Goal: Transaction & Acquisition: Download file/media

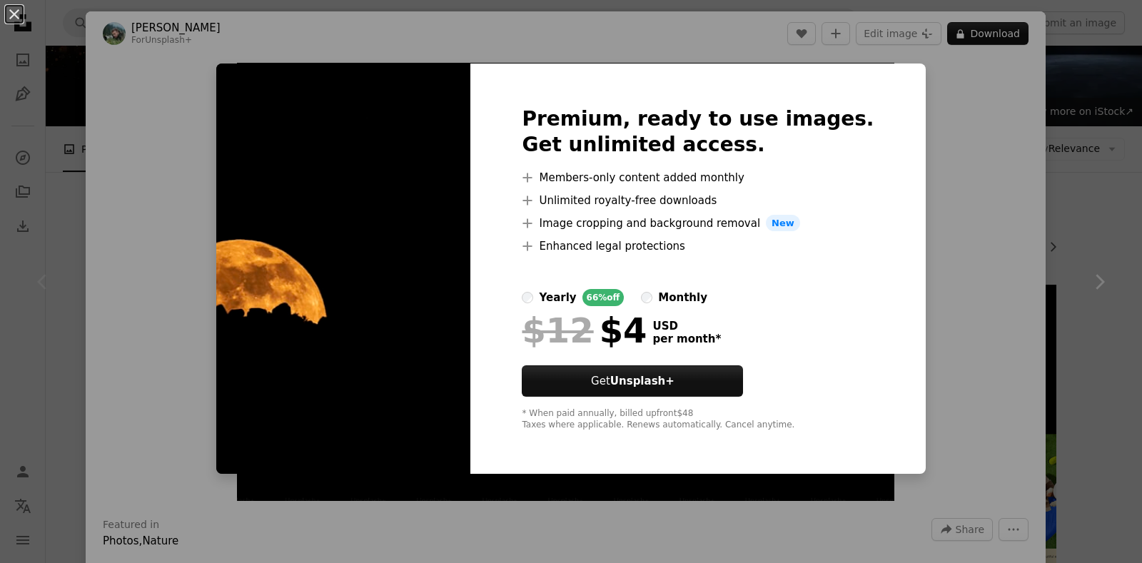
scroll to position [71, 0]
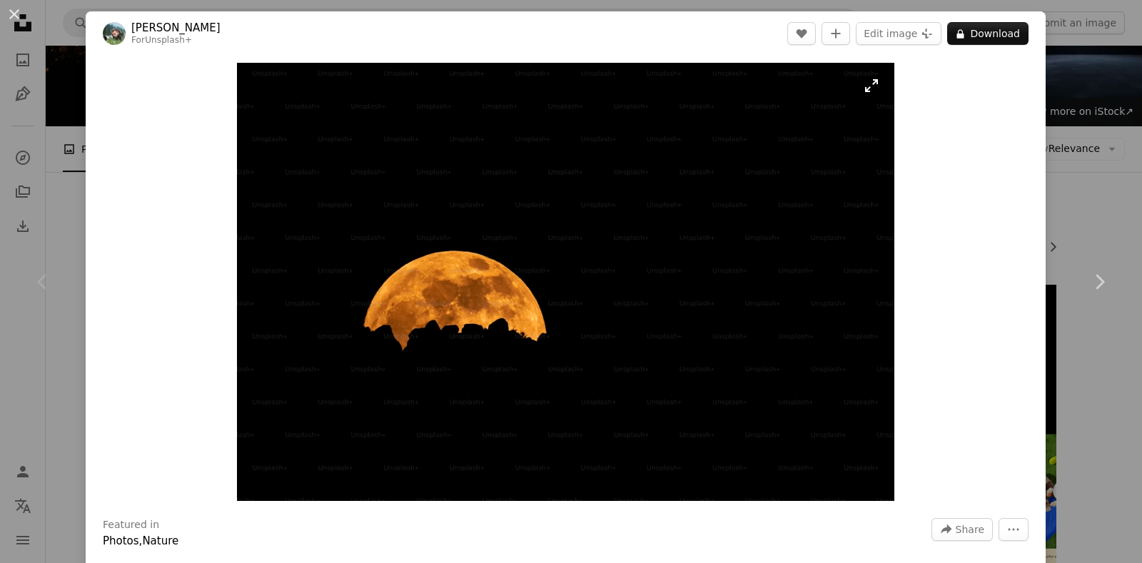
click at [486, 288] on img "Zoom in on this image" at bounding box center [565, 282] width 657 height 438
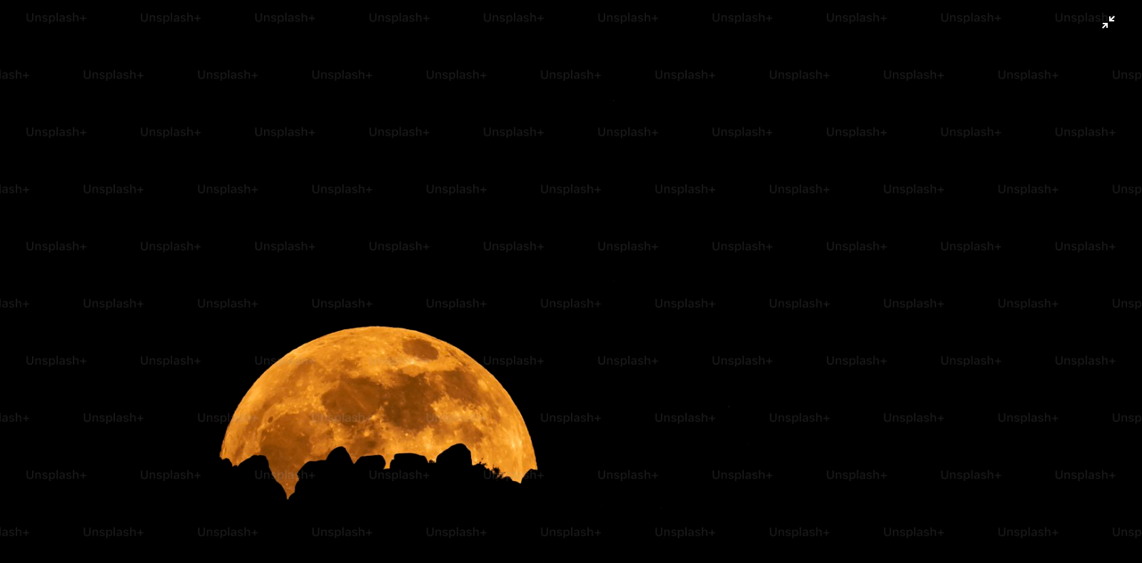
click at [1115, 24] on img "Zoom out on this image" at bounding box center [571, 380] width 1144 height 762
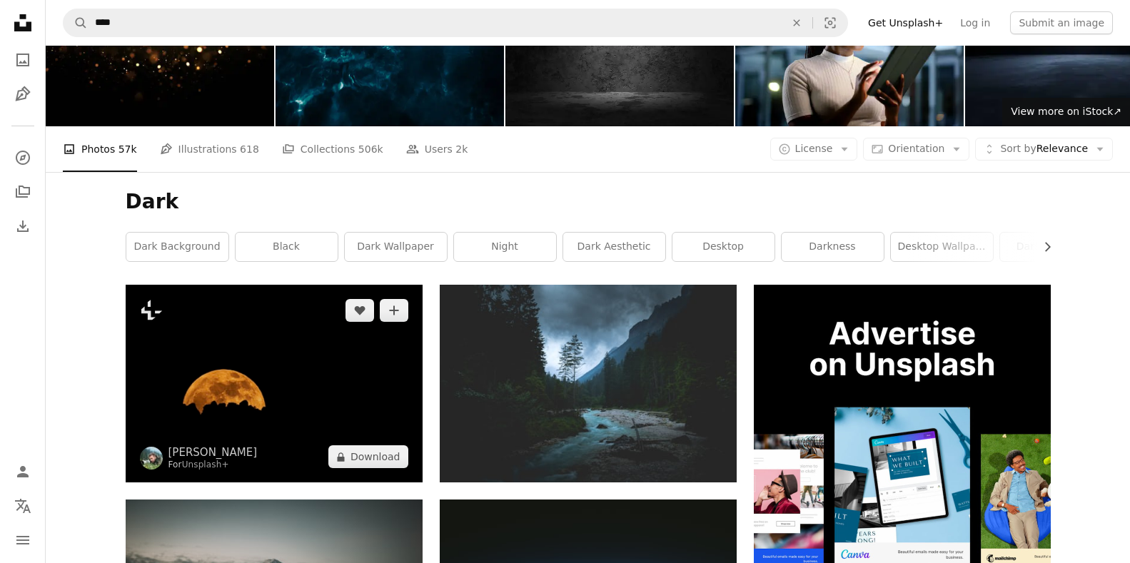
click at [366, 387] on img at bounding box center [274, 384] width 297 height 198
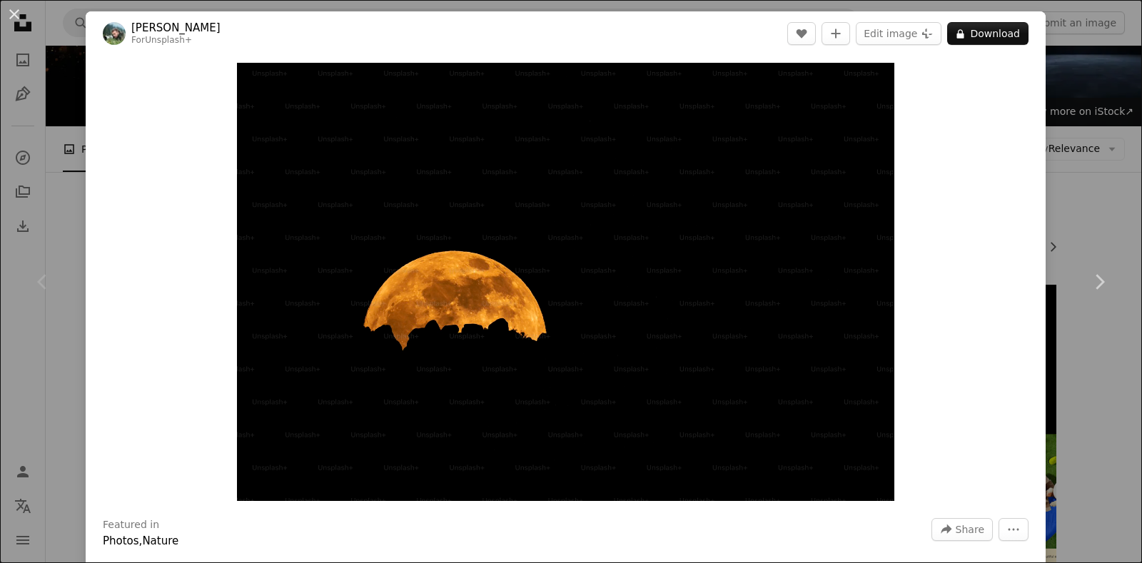
click at [24, 226] on div "Chevron left" at bounding box center [43, 281] width 86 height 137
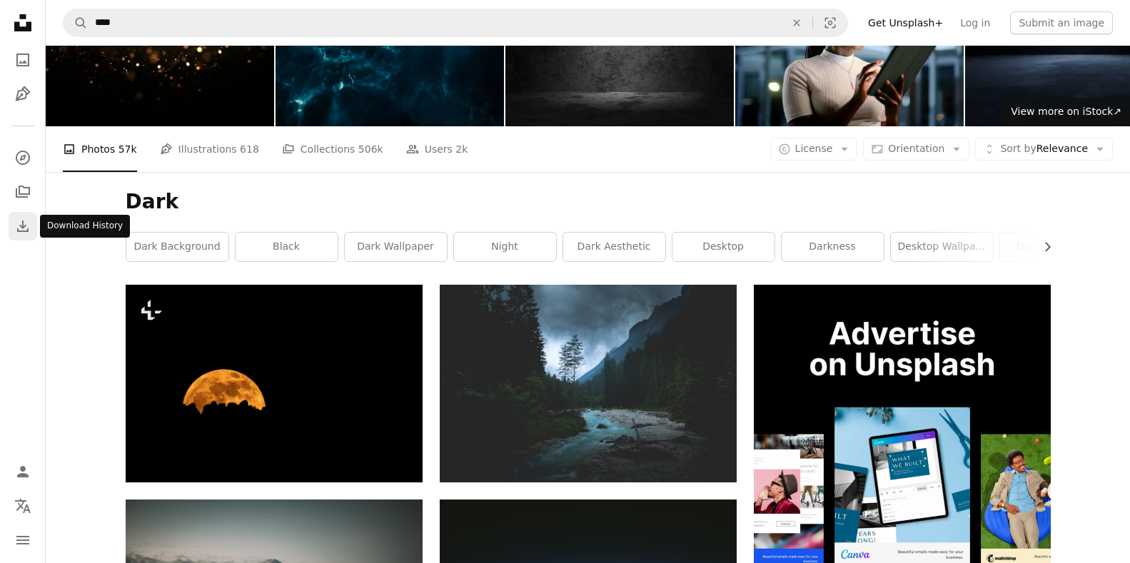
click at [27, 233] on icon "Download" at bounding box center [22, 226] width 17 height 17
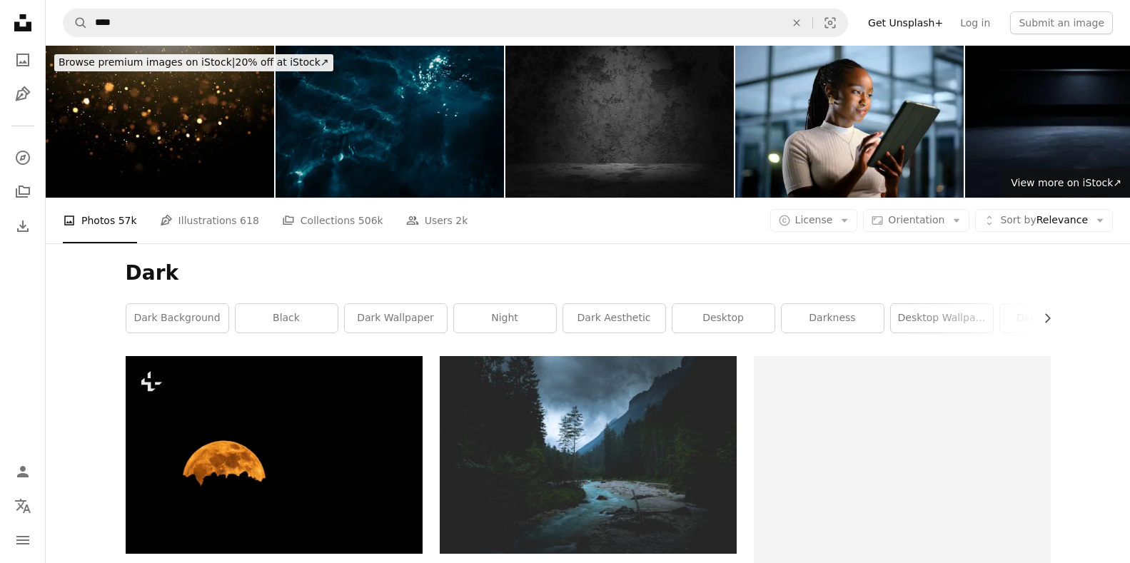
scroll to position [71, 0]
